Goal: Transaction & Acquisition: Purchase product/service

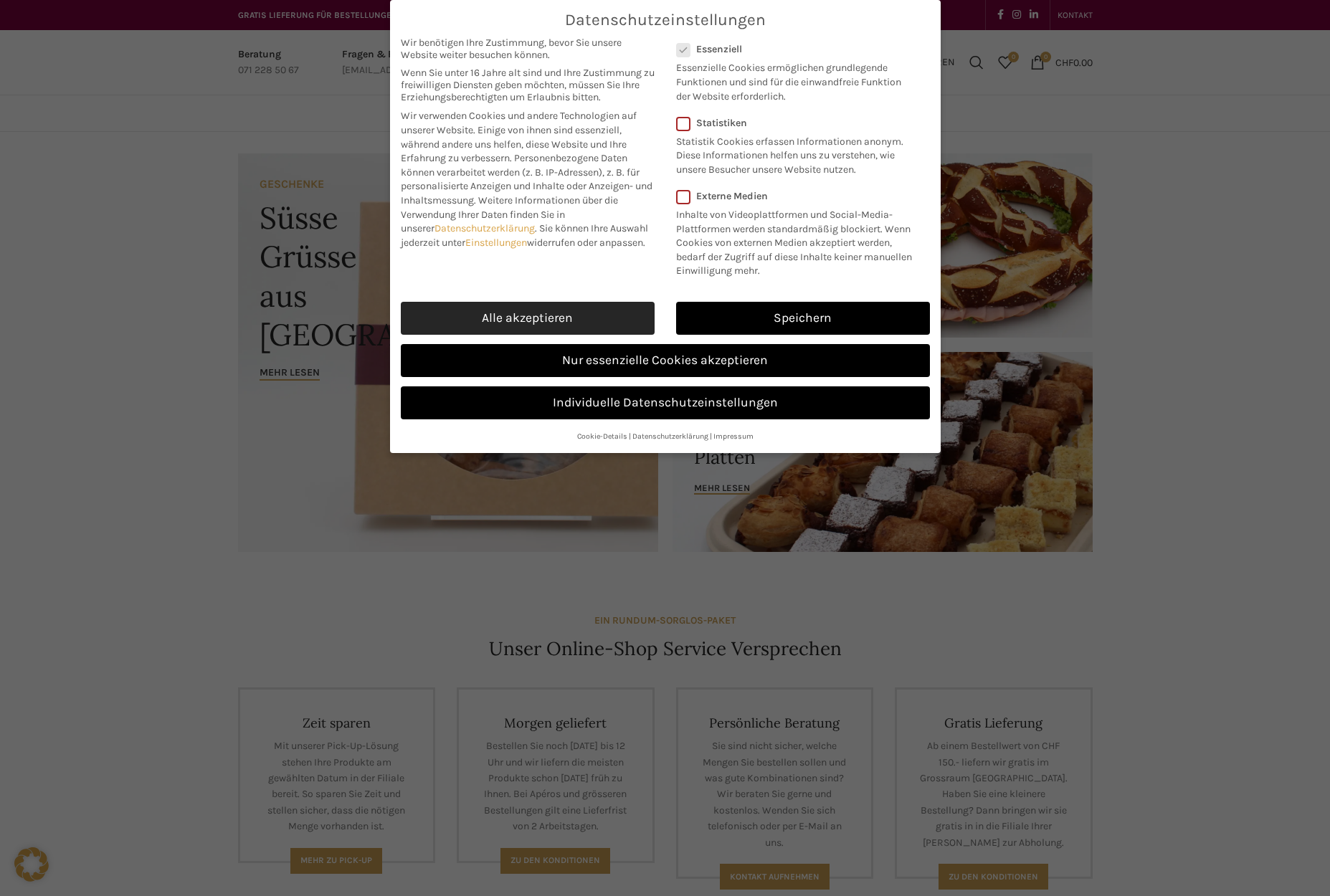
click at [573, 310] on link "Alle akzeptieren" at bounding box center [527, 318] width 254 height 33
checkbox input "true"
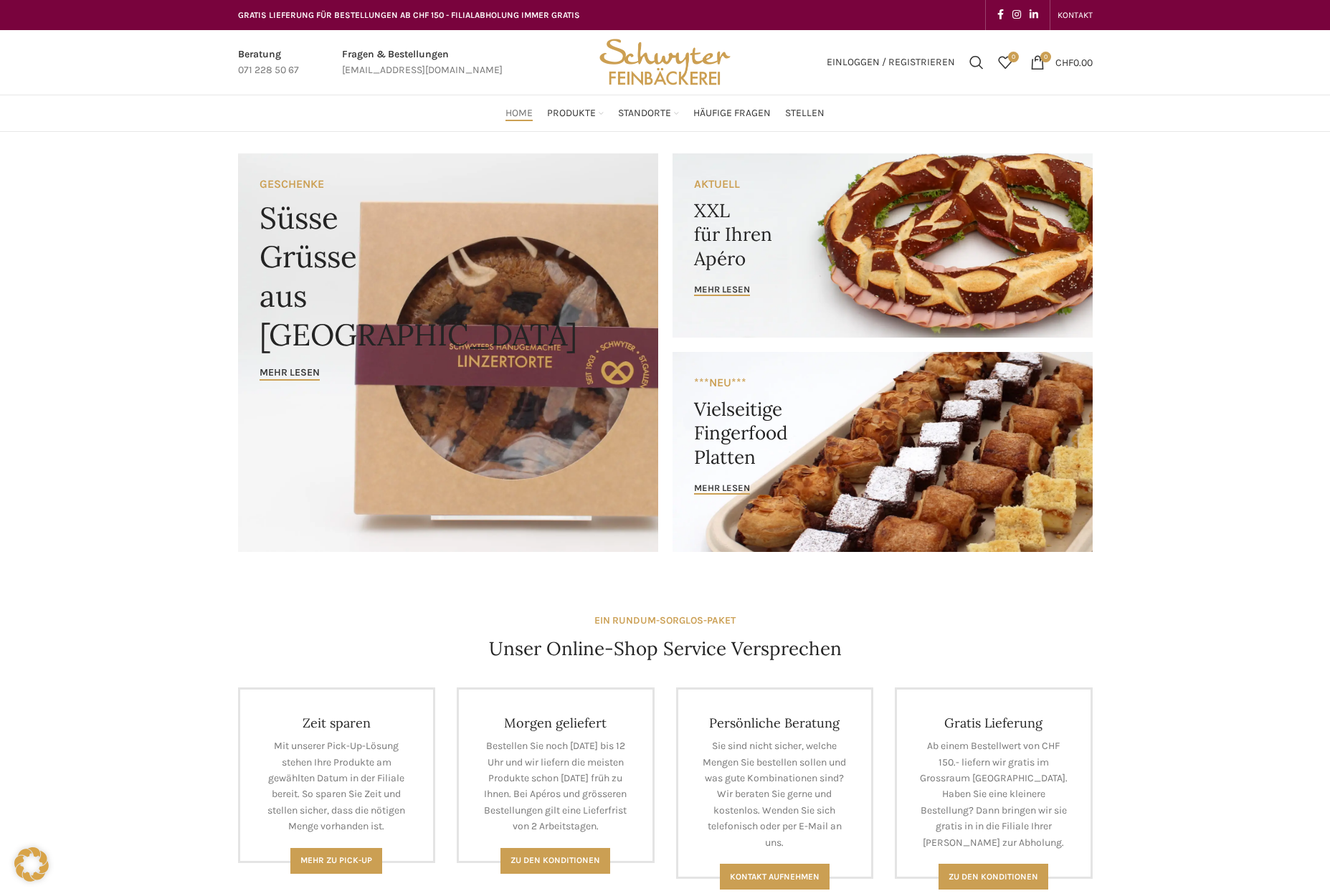
click at [881, 261] on link "Banner link" at bounding box center [883, 245] width 420 height 184
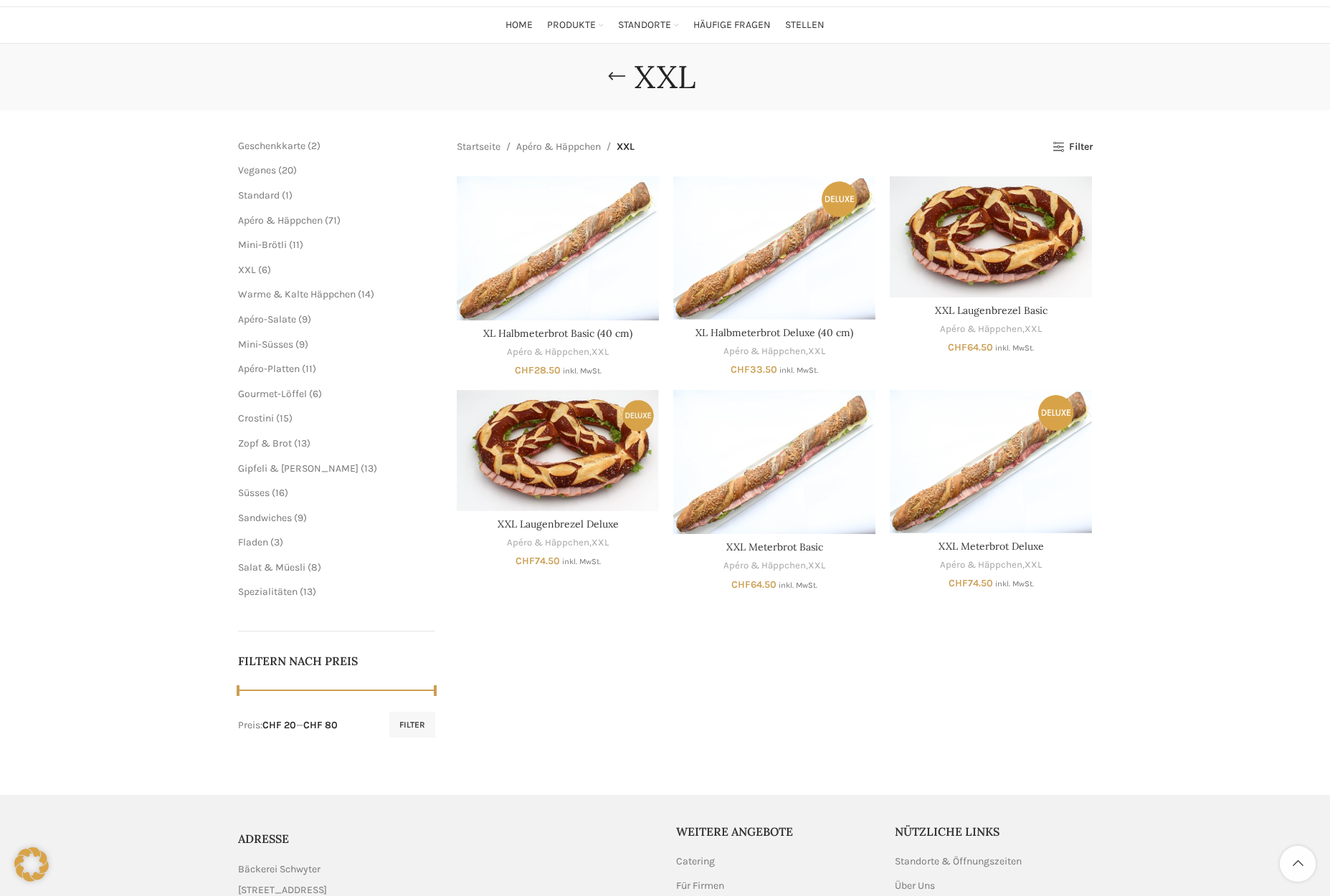
scroll to position [94, 0]
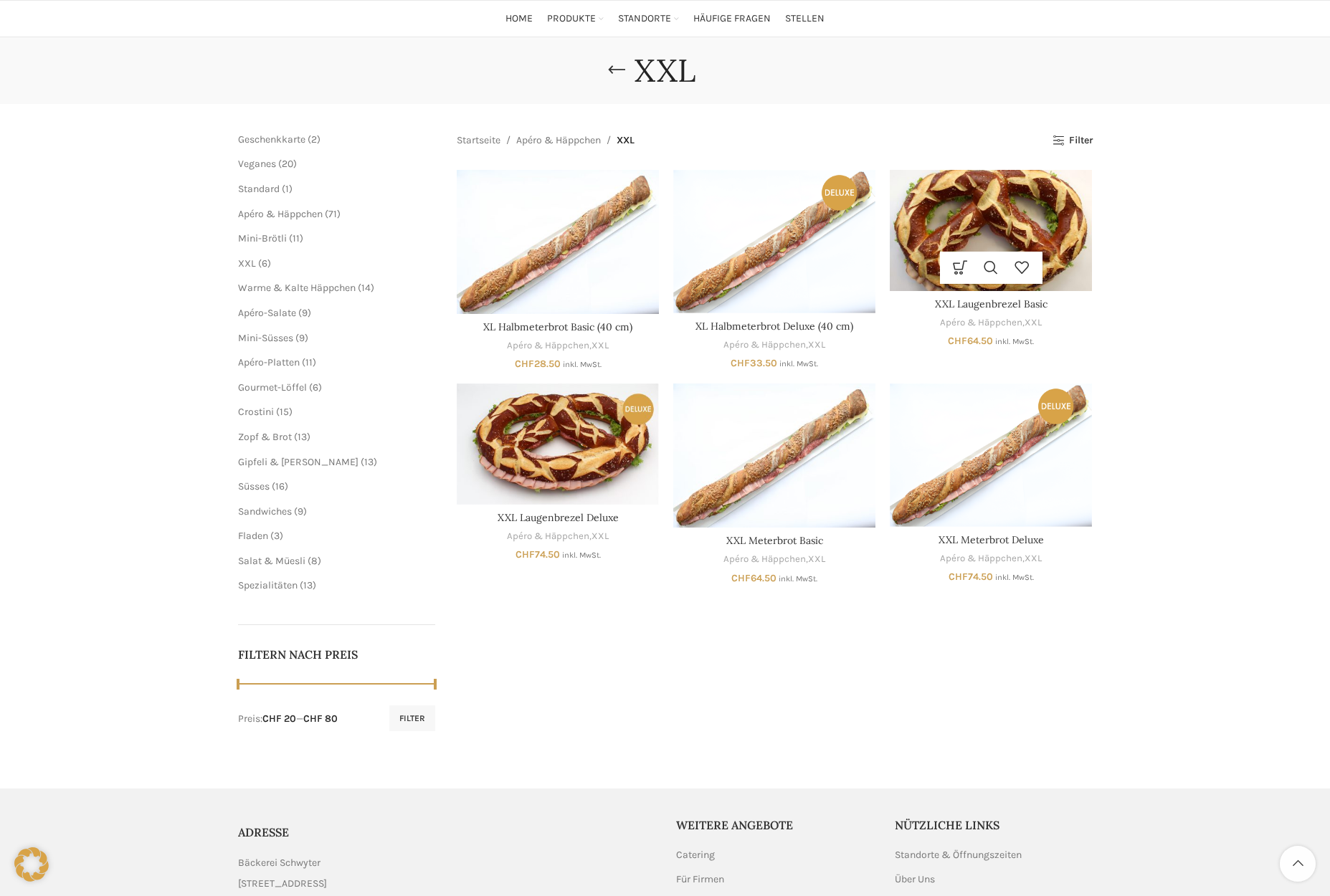
click at [970, 248] on img "XXL Laugenbrezel Basic" at bounding box center [991, 230] width 202 height 121
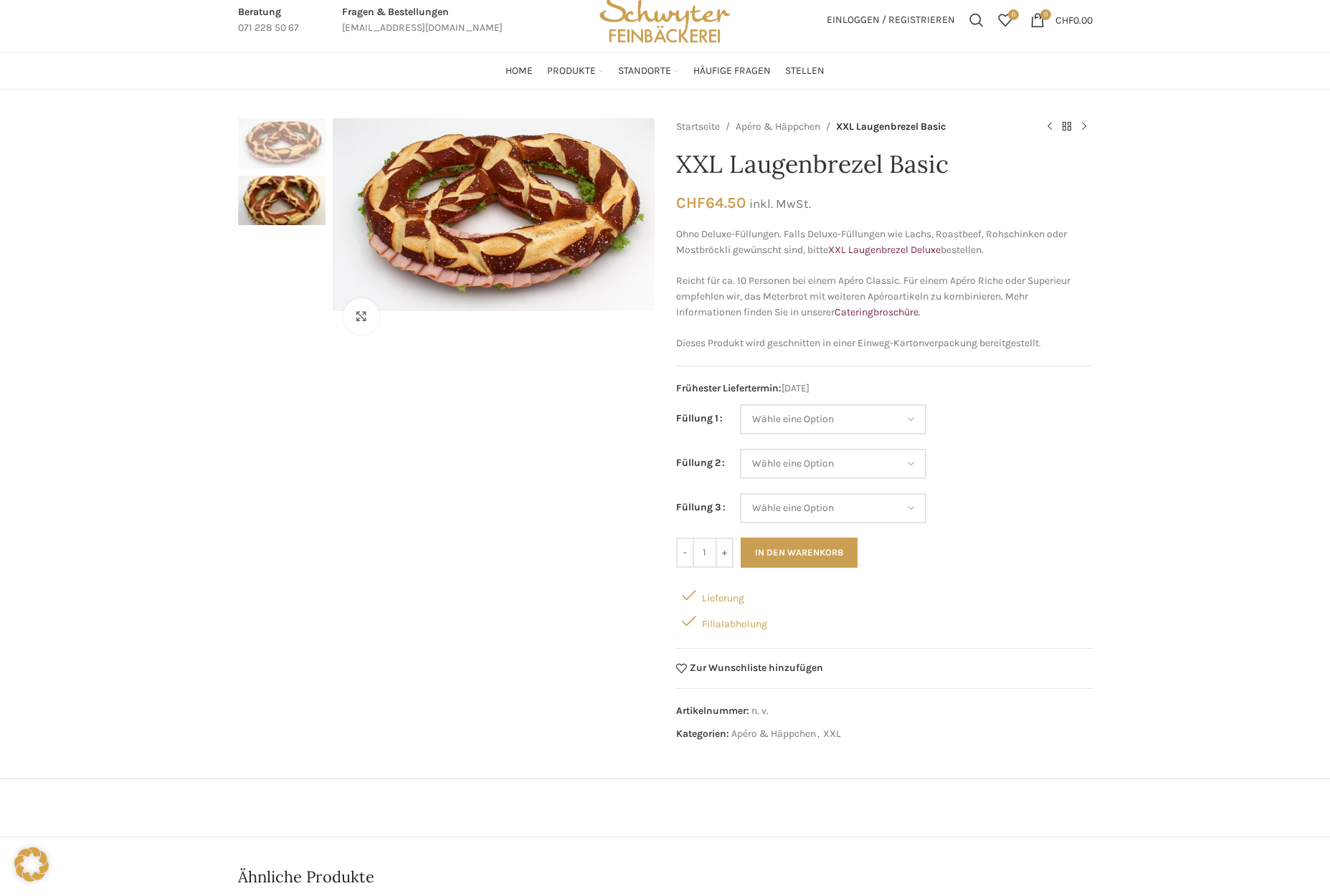
scroll to position [41, 0]
click at [909, 421] on select "Wähle eine Option Salami Schinken Fleischkäse Trutenschinken Appenzellerkäse Gr…" at bounding box center [833, 420] width 187 height 30
click at [740, 405] on select "Wähle eine Option Salami Schinken Fleischkäse Trutenschinken Appenzellerkäse Gr…" at bounding box center [833, 420] width 187 height 30
select select "Salami"
click at [909, 468] on select "Wähle eine Option Salami Schinken Fleischkäse Trutenschinken Appenzellerkäse Gr…" at bounding box center [833, 464] width 187 height 30
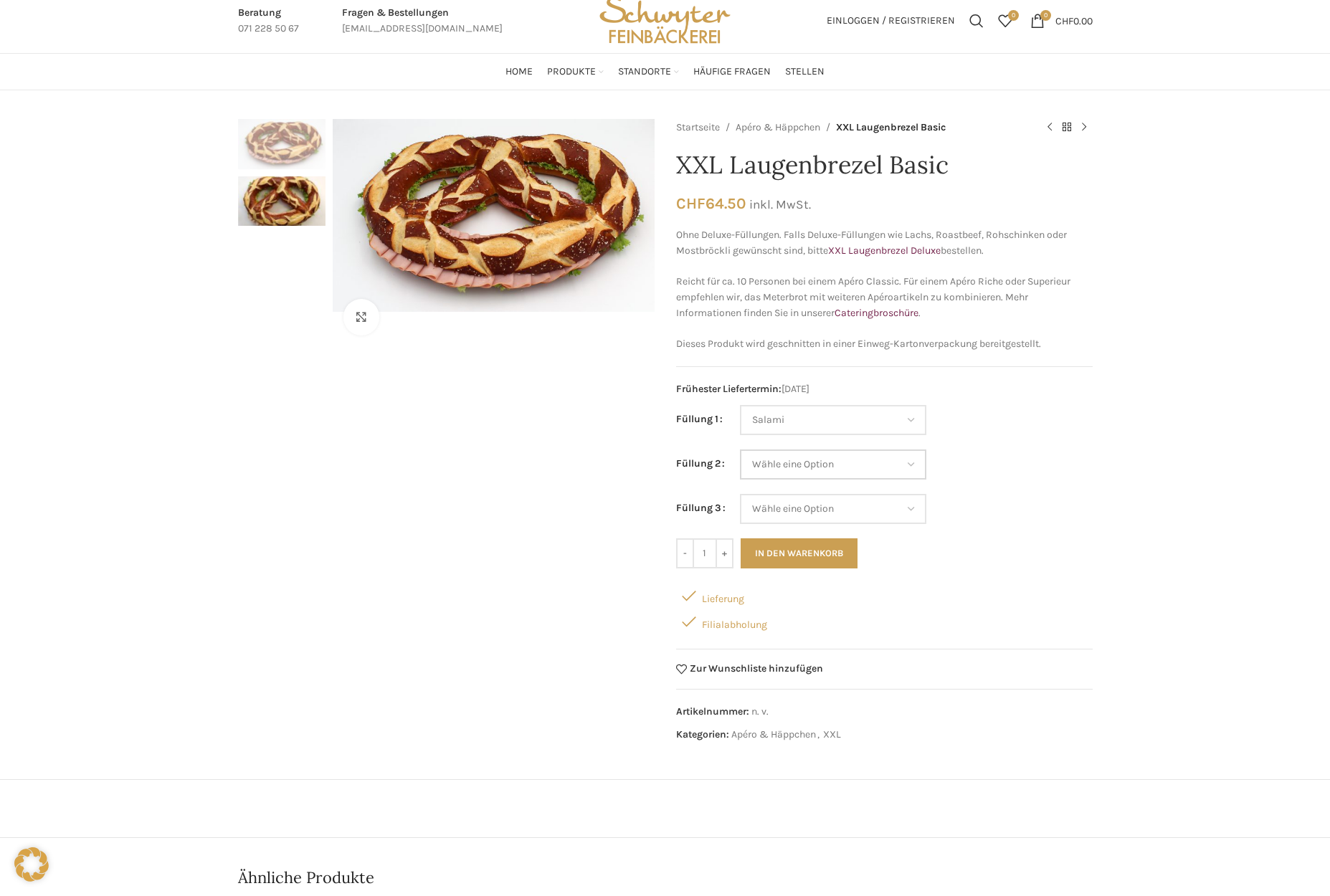
select select "Fleischkäse"
click at [740, 449] on select "Wähle eine Option Salami Schinken Fleischkäse Trutenschinken Appenzellerkäse Gr…" at bounding box center [833, 464] width 187 height 30
select select "Salami"
select select "Fleischkäse"
click at [914, 512] on select "Wähle eine Option Salami Schinken Fleischkäse Trutenschinken Appenzellerkäse Gr…" at bounding box center [833, 508] width 187 height 30
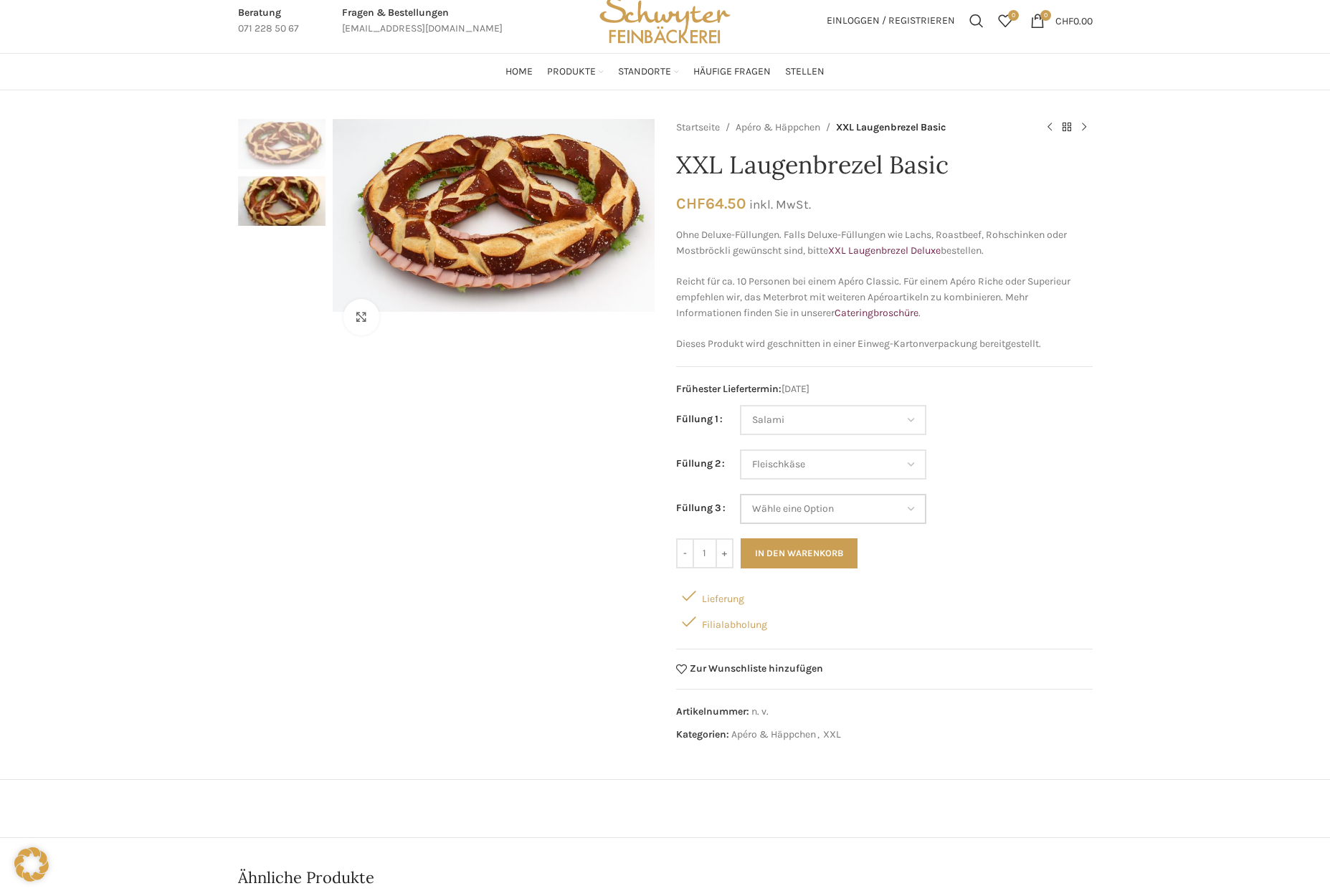
select select "Eimasse"
click at [740, 494] on select "Wähle eine Option Salami Schinken Fleischkäse Trutenschinken Appenzellerkäse Gr…" at bounding box center [833, 508] width 187 height 30
select select "Salami"
select select "Fleischkäse"
select select "Eimasse"
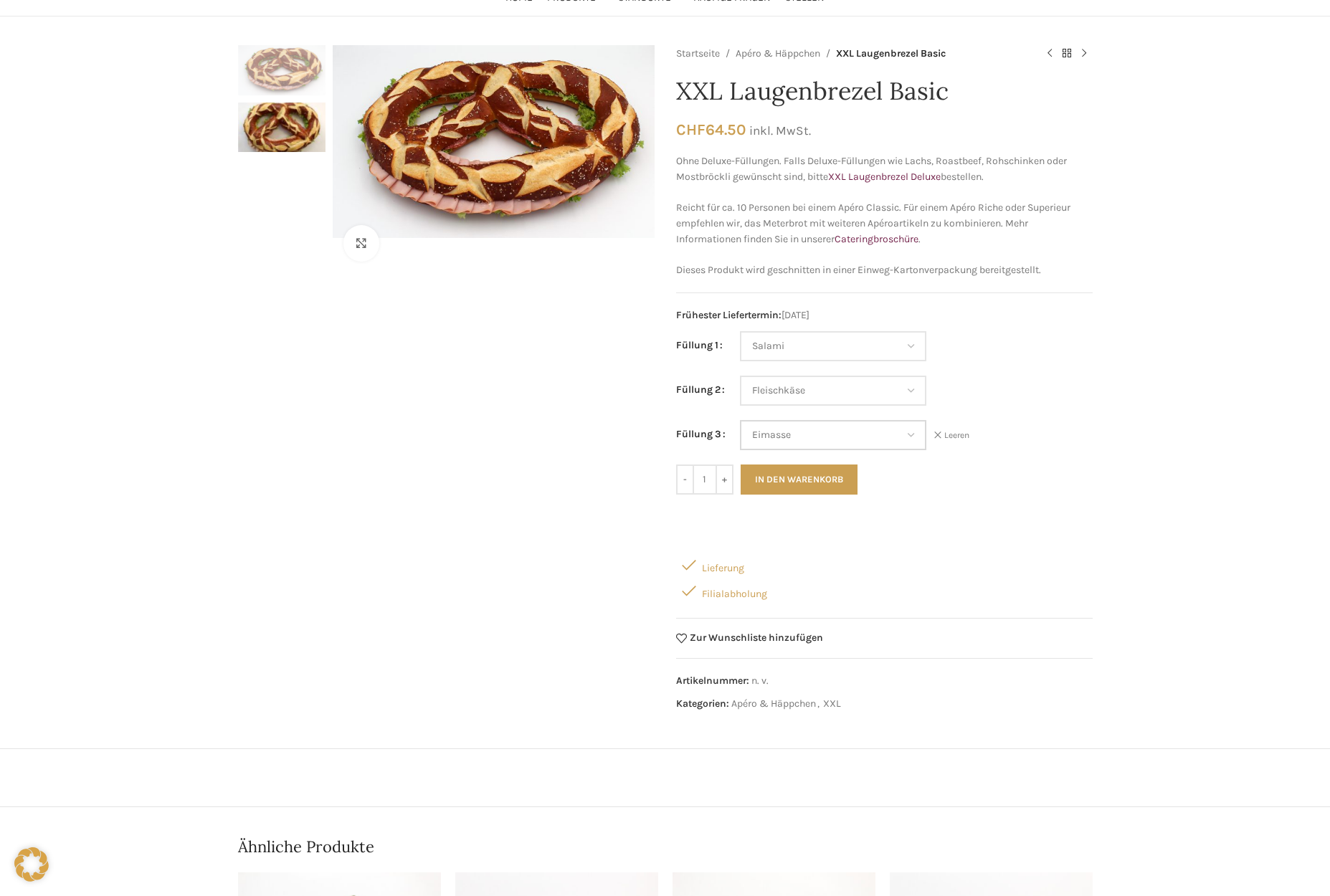
scroll to position [0, 0]
